Goal: Task Accomplishment & Management: Use online tool/utility

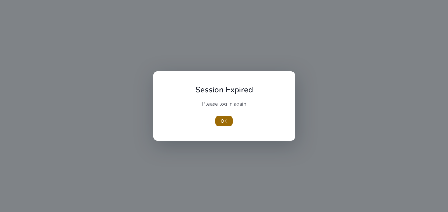
click at [228, 119] on span "button" at bounding box center [223, 121] width 17 height 16
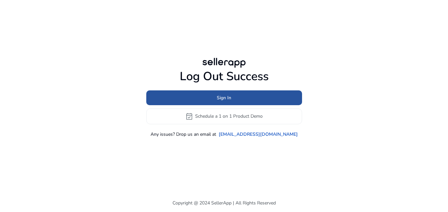
click at [219, 100] on span "Sign In" at bounding box center [224, 97] width 14 height 7
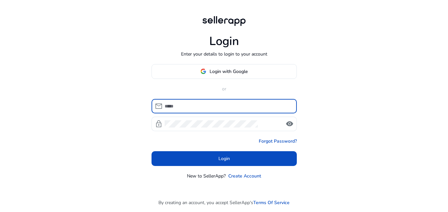
click at [221, 103] on input at bounding box center [228, 105] width 127 height 7
type input "**********"
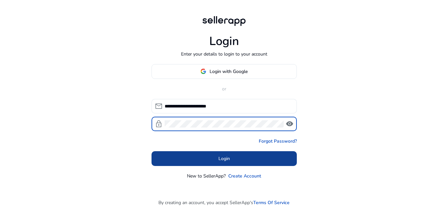
click at [227, 158] on span "Login" at bounding box center [223, 158] width 11 height 7
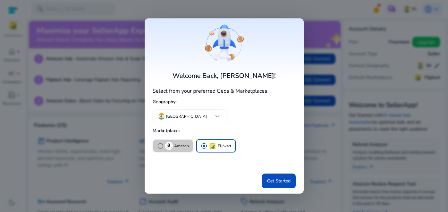
click at [174, 146] on p "Amazon" at bounding box center [181, 145] width 15 height 7
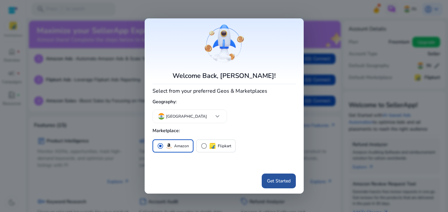
click at [289, 182] on span "Get Started" at bounding box center [279, 180] width 24 height 7
